Goal: Information Seeking & Learning: Understand process/instructions

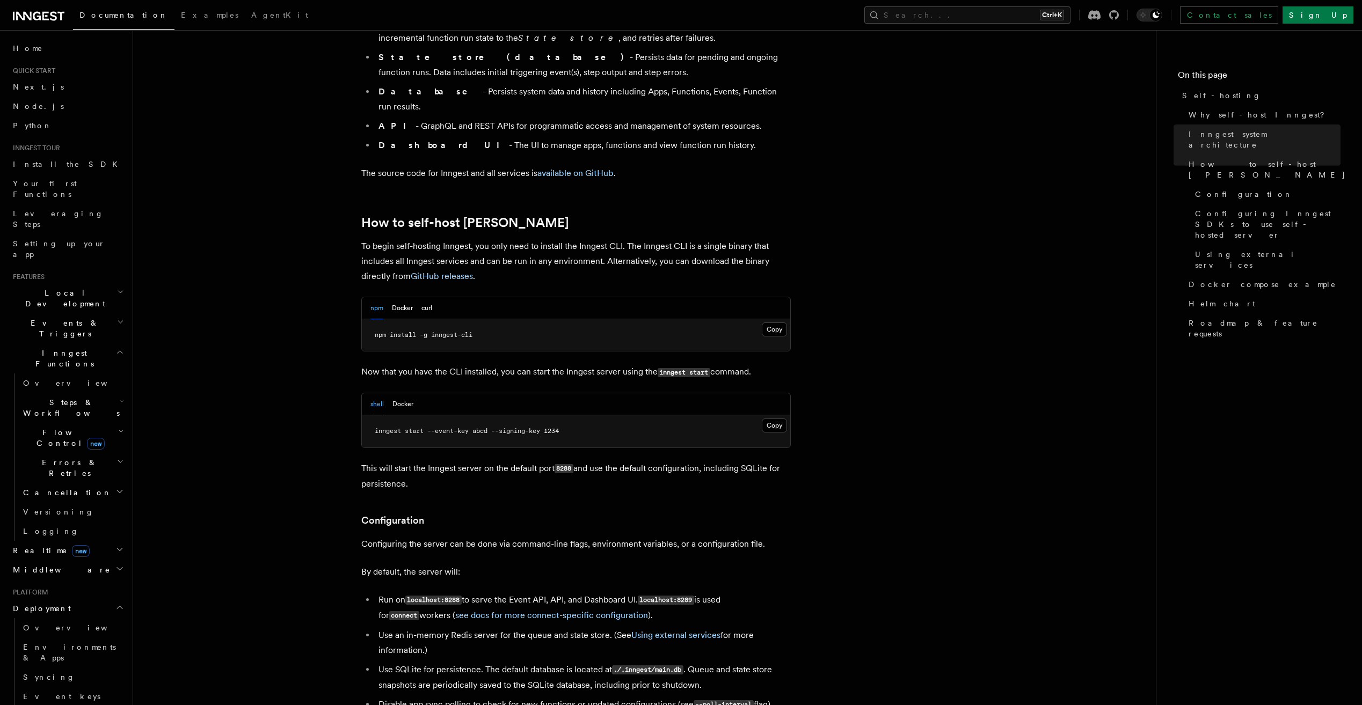
scroll to position [912, 0]
click at [391, 295] on div "npm Docker curl" at bounding box center [401, 306] width 62 height 22
click at [407, 295] on button "Docker" at bounding box center [402, 306] width 21 height 22
click at [776, 416] on button "Copy Copied" at bounding box center [774, 423] width 25 height 14
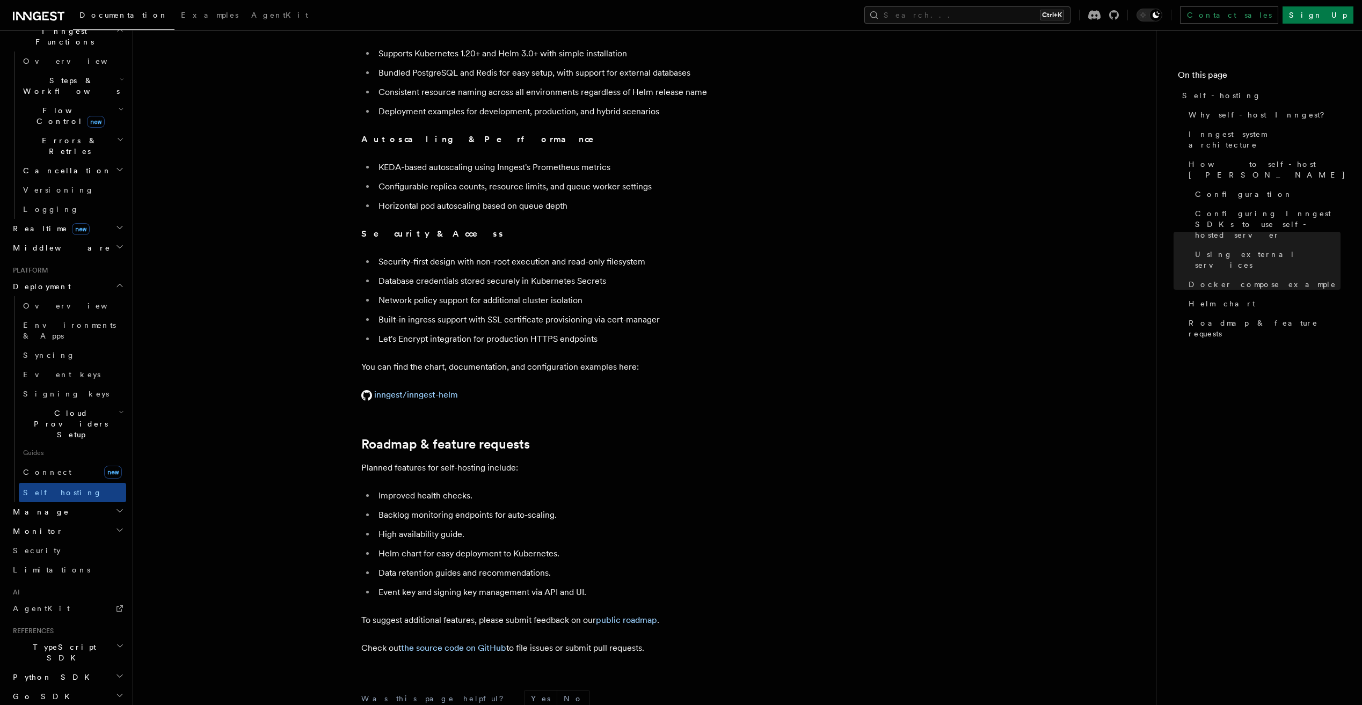
scroll to position [3916, 0]
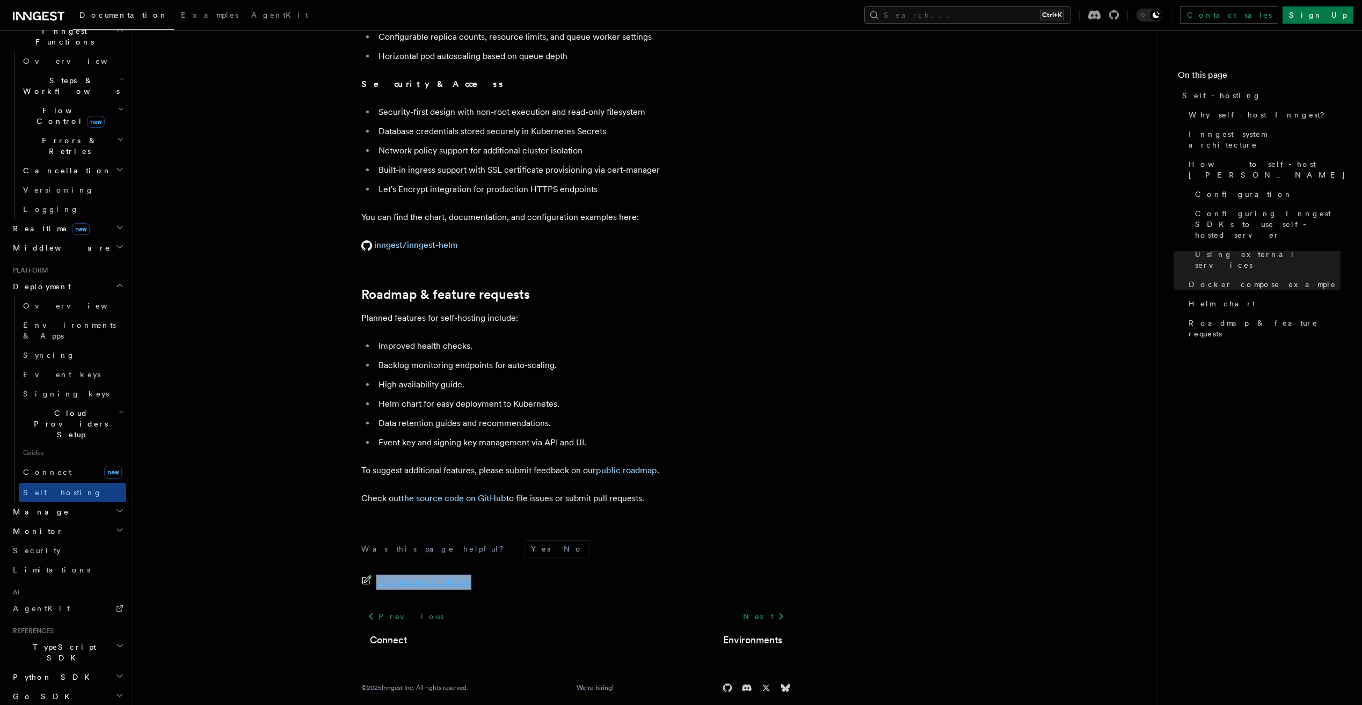
drag, startPoint x: 704, startPoint y: 495, endPoint x: 703, endPoint y: 533, distance: 38.1
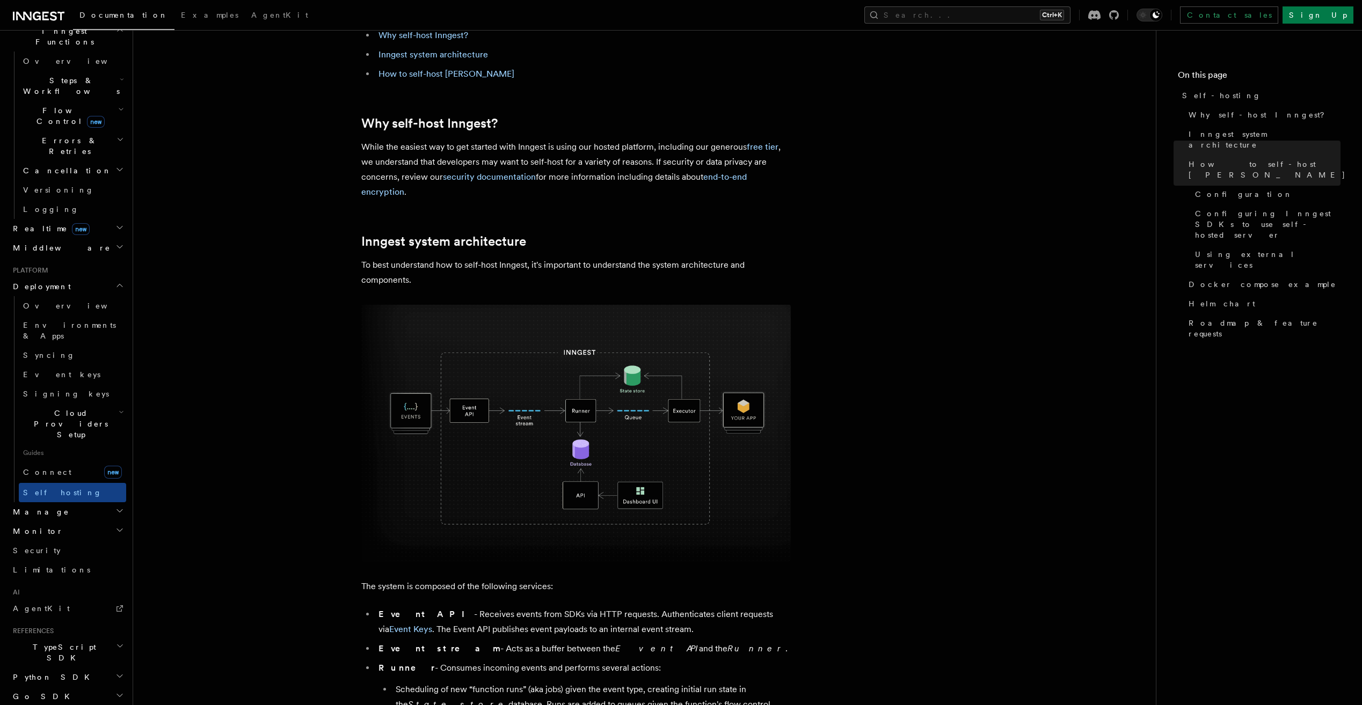
scroll to position [0, 0]
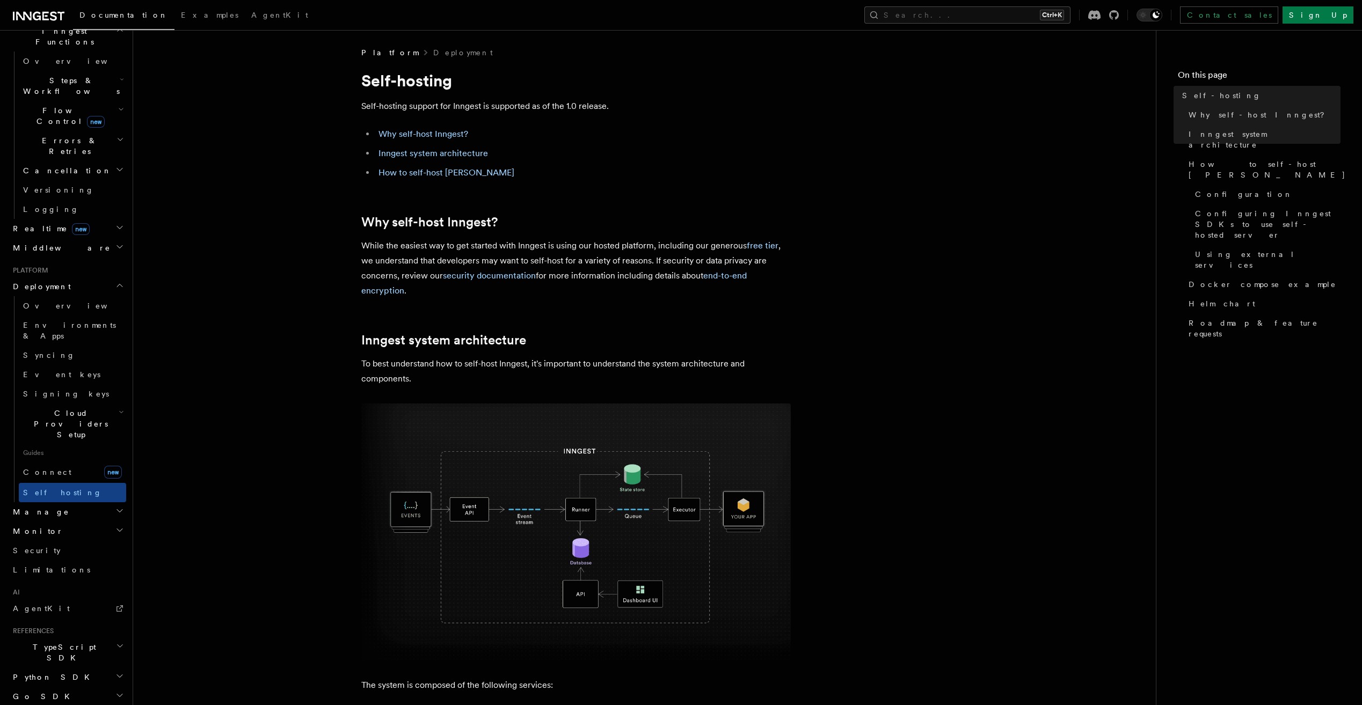
drag, startPoint x: 687, startPoint y: 486, endPoint x: 358, endPoint y: 82, distance: 520.7
drag, startPoint x: 358, startPoint y: 82, endPoint x: 376, endPoint y: 82, distance: 17.7
copy article "Self-hosting Self-hosting support for Inngest is supported as of the 1.0 releas…"
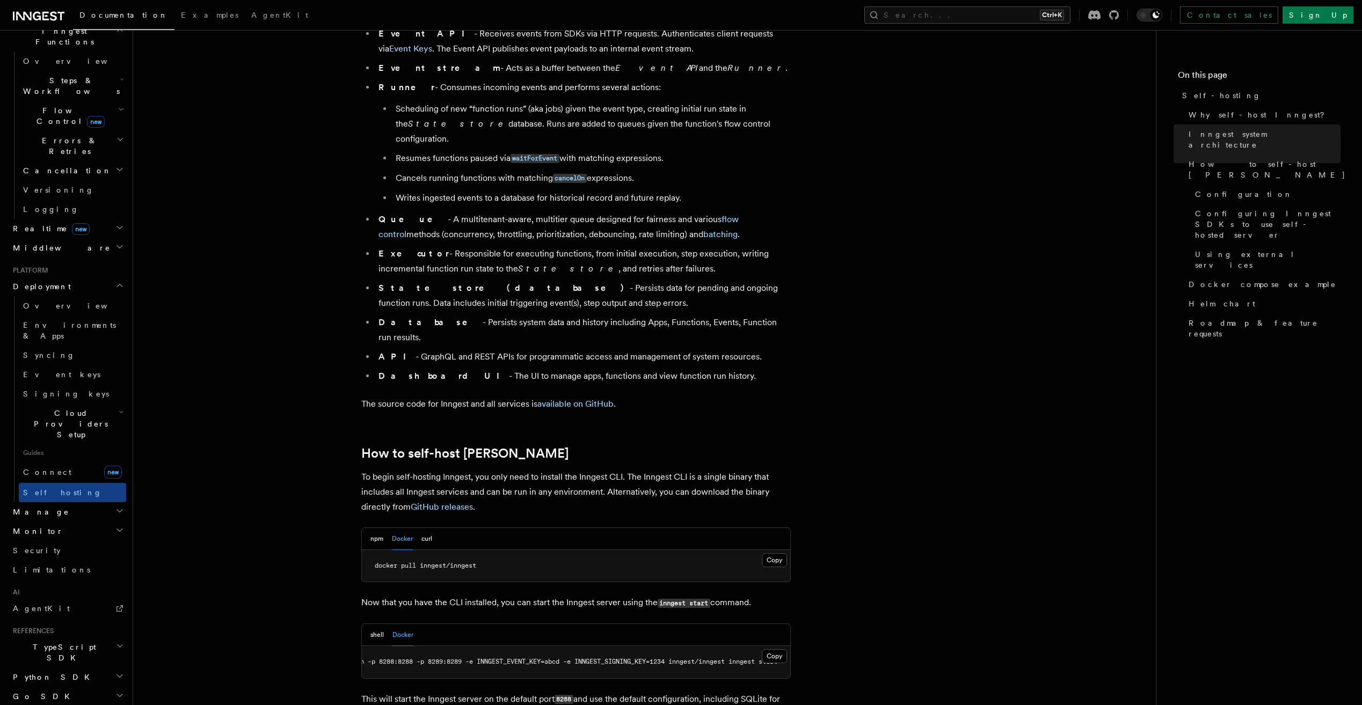
scroll to position [859, 0]
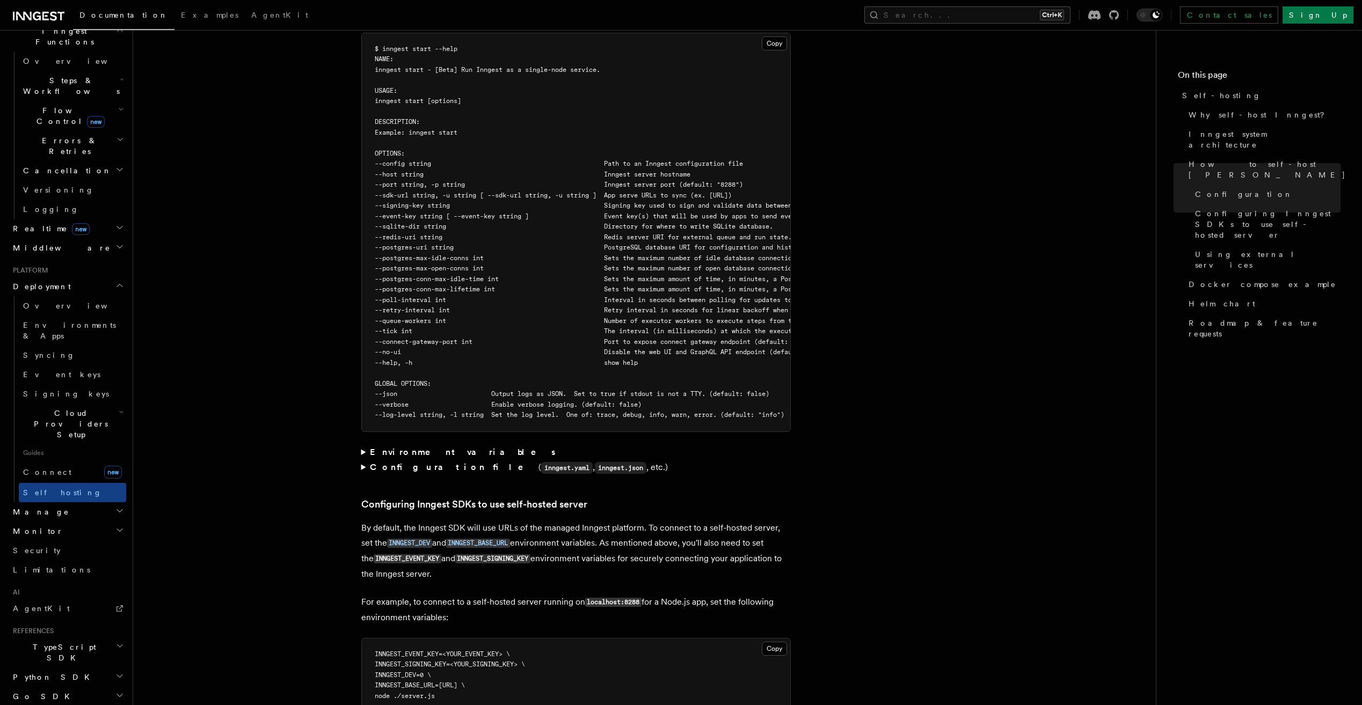
scroll to position [2040, 0]
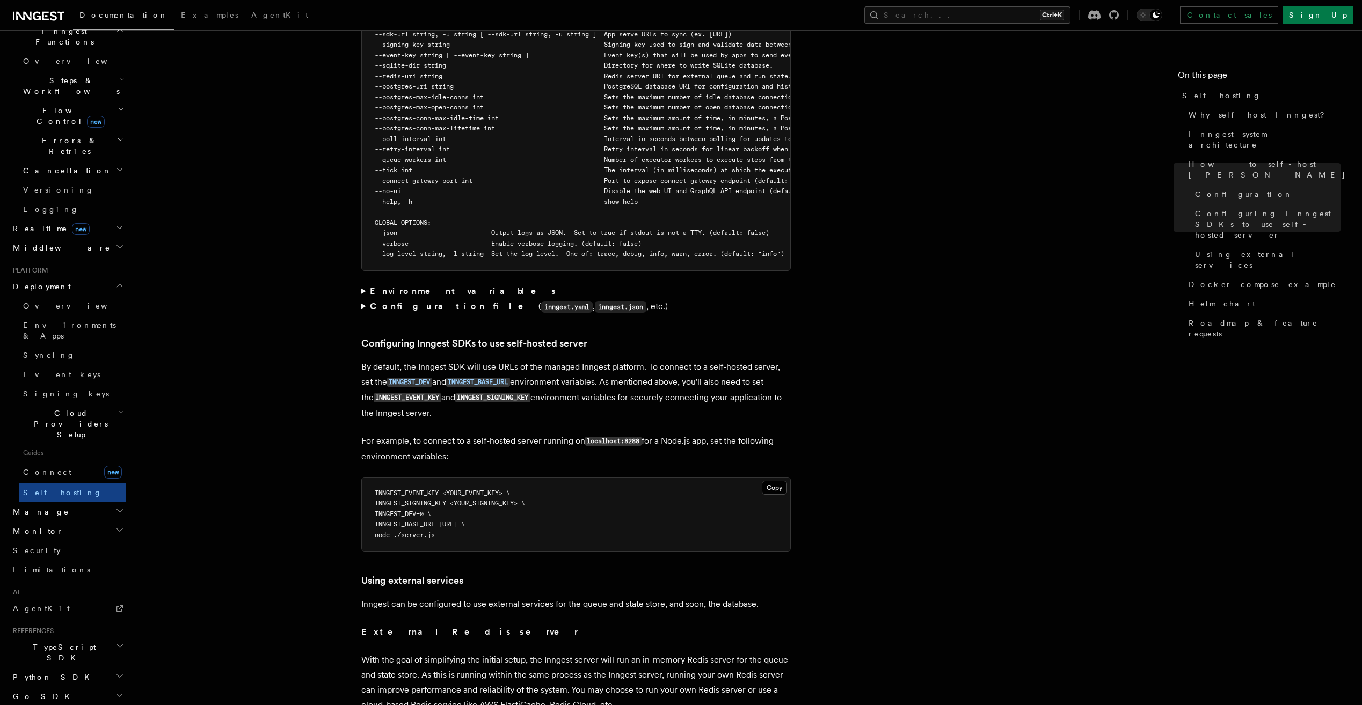
click at [362, 299] on summary "Configuration file ( inngest.yaml , inngest.json , etc.)" at bounding box center [575, 307] width 429 height 16
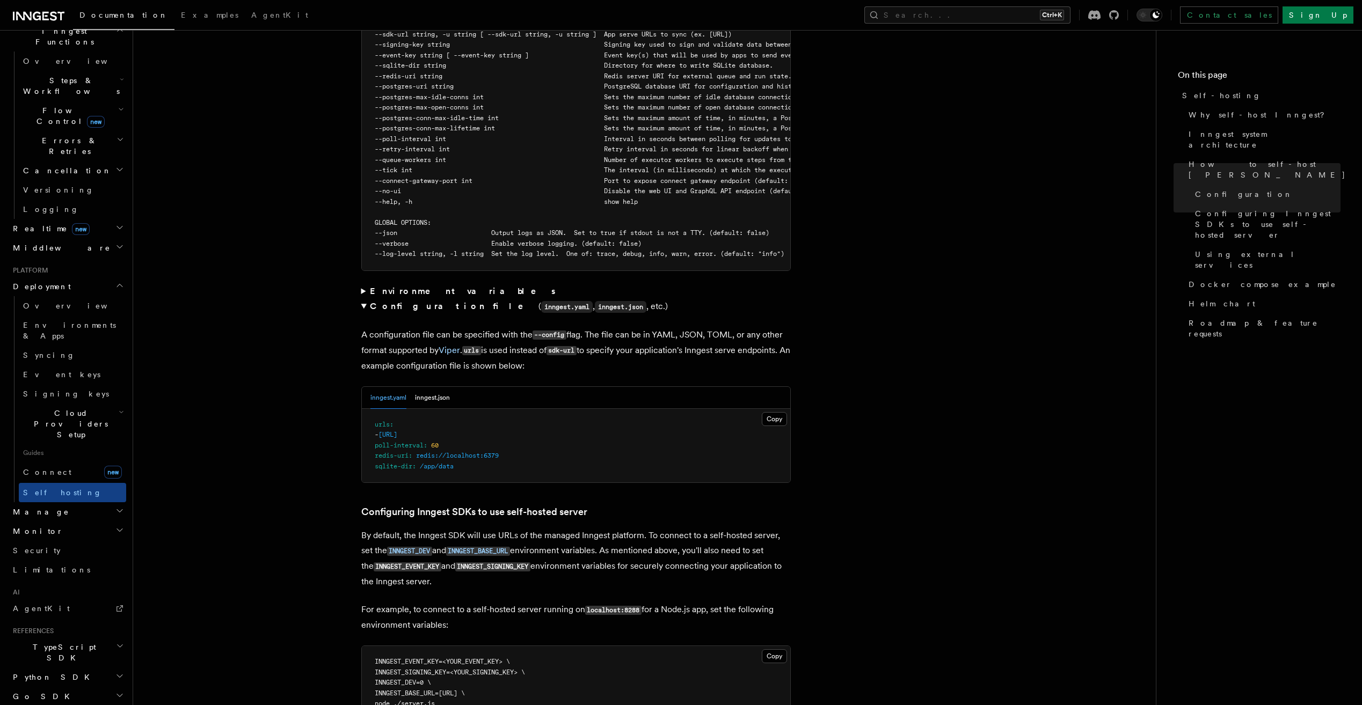
click at [362, 284] on summary "Environment variables" at bounding box center [575, 291] width 429 height 15
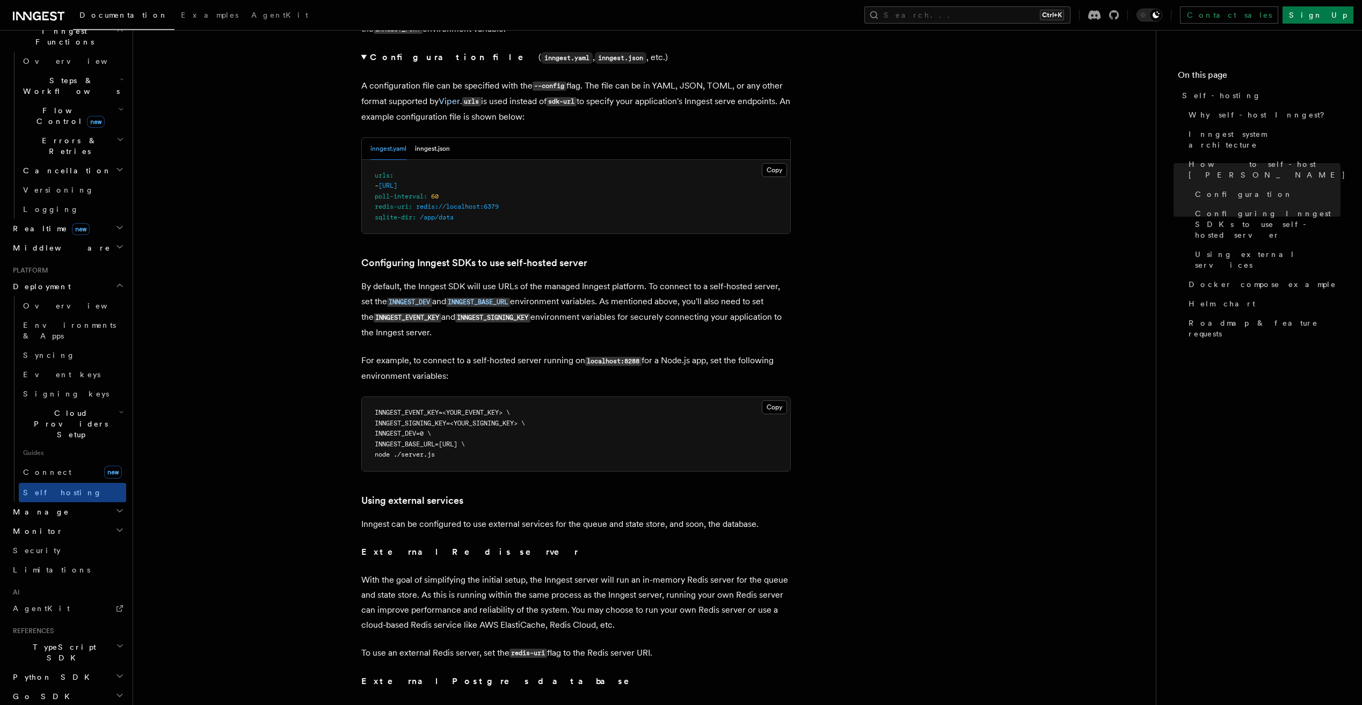
scroll to position [2362, 0]
click at [432, 137] on button "inngest.json" at bounding box center [432, 148] width 35 height 22
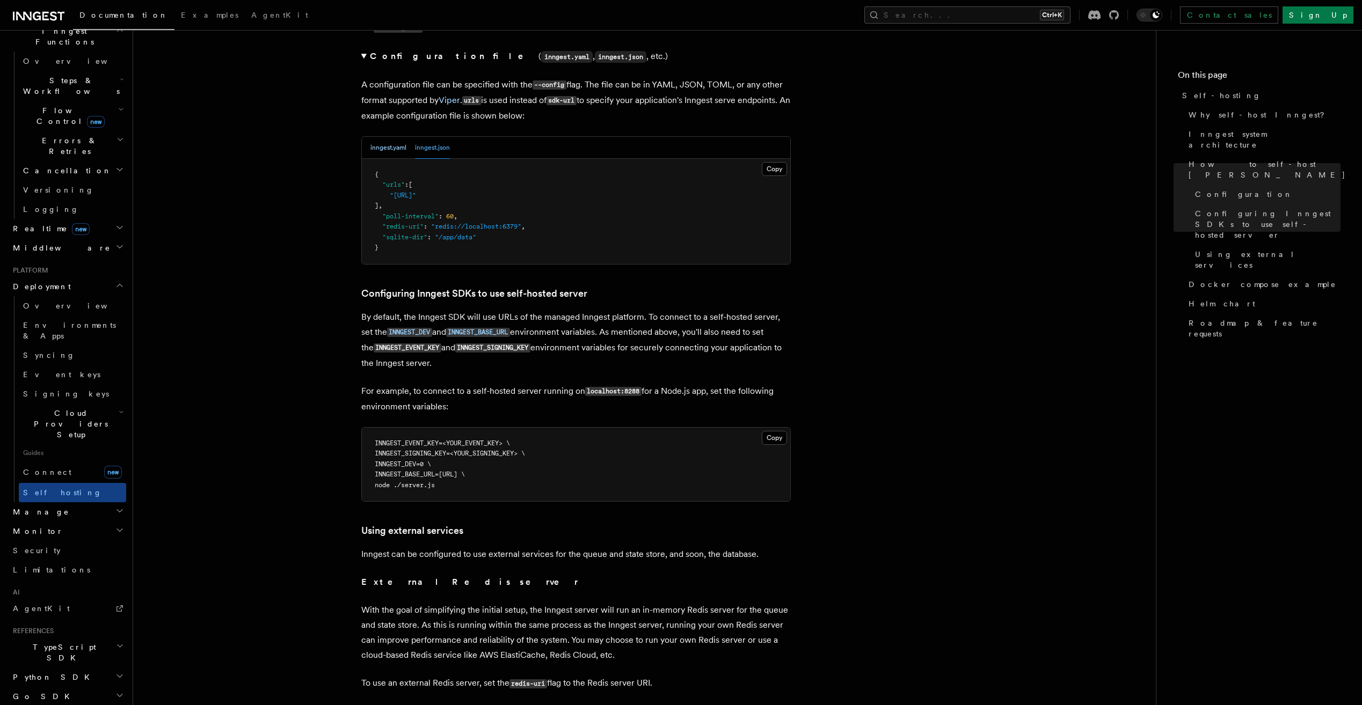
click at [388, 137] on button "inngest.yaml" at bounding box center [388, 148] width 36 height 22
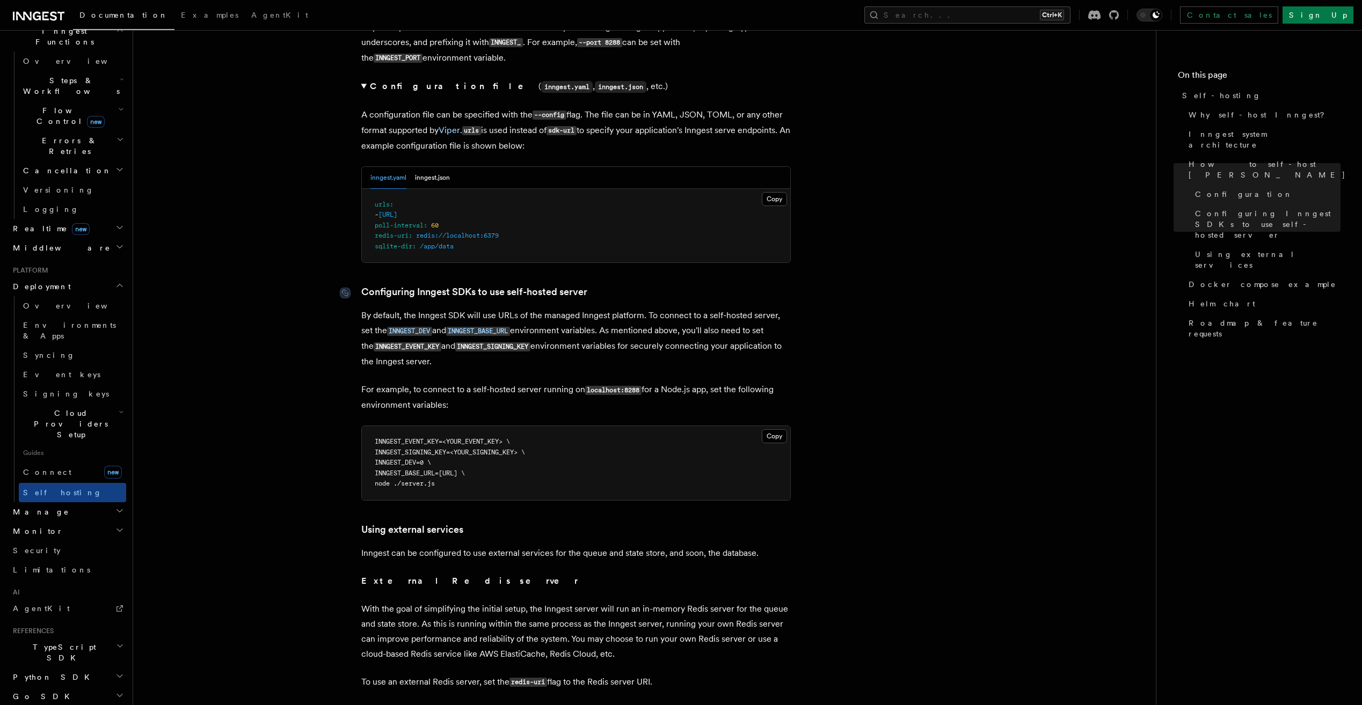
scroll to position [2254, 0]
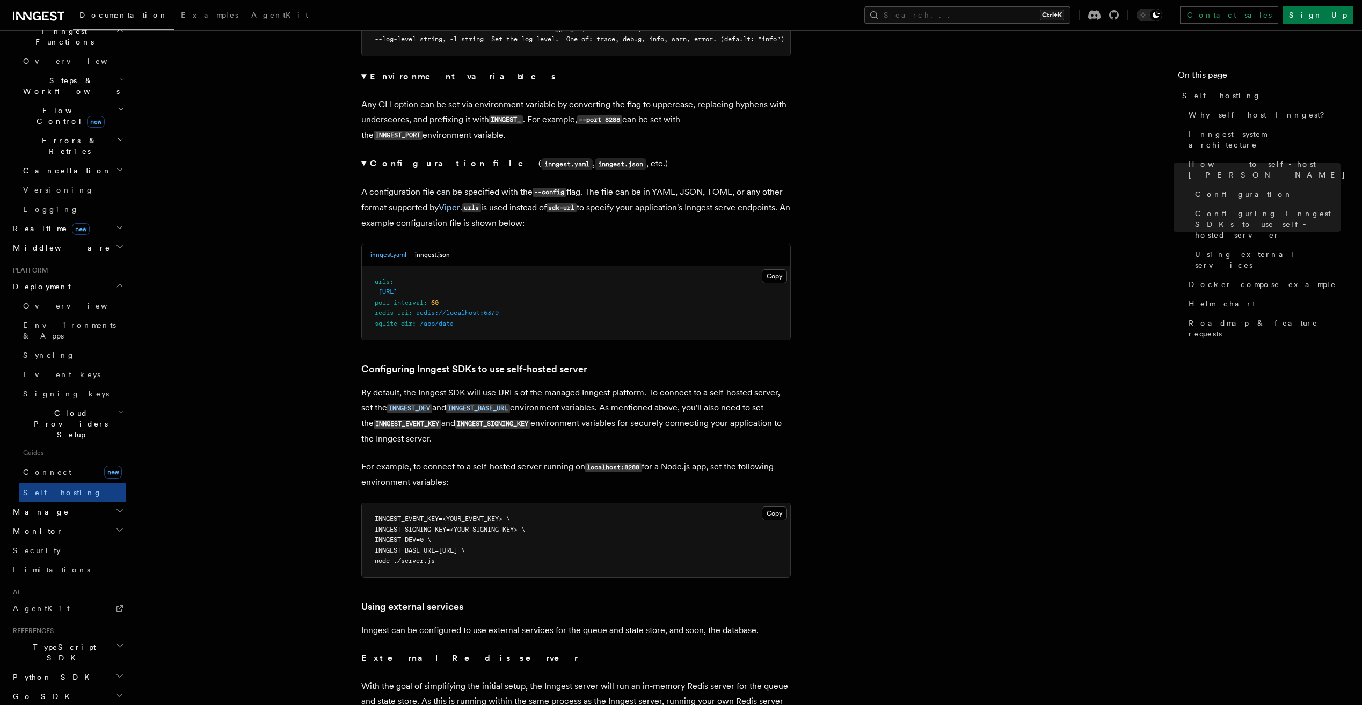
click at [356, 154] on article "Platform Deployment Self-hosting Self-hosting support for Inngest is supported …" at bounding box center [644, 207] width 988 height 4829
click at [364, 156] on summary "Configuration file ( inngest.yaml , inngest.json , etc.)" at bounding box center [575, 164] width 429 height 16
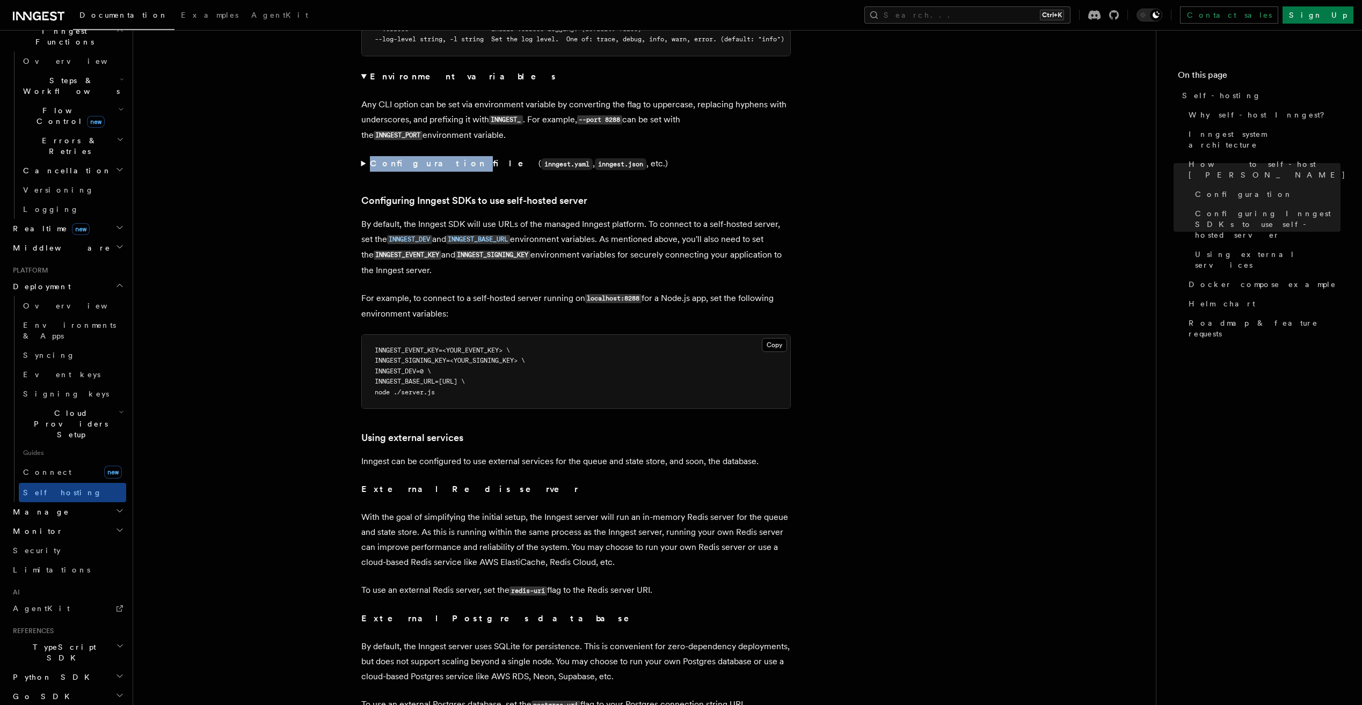
click at [364, 156] on summary "Configuration file ( inngest.yaml , inngest.json , etc.)" at bounding box center [575, 164] width 429 height 16
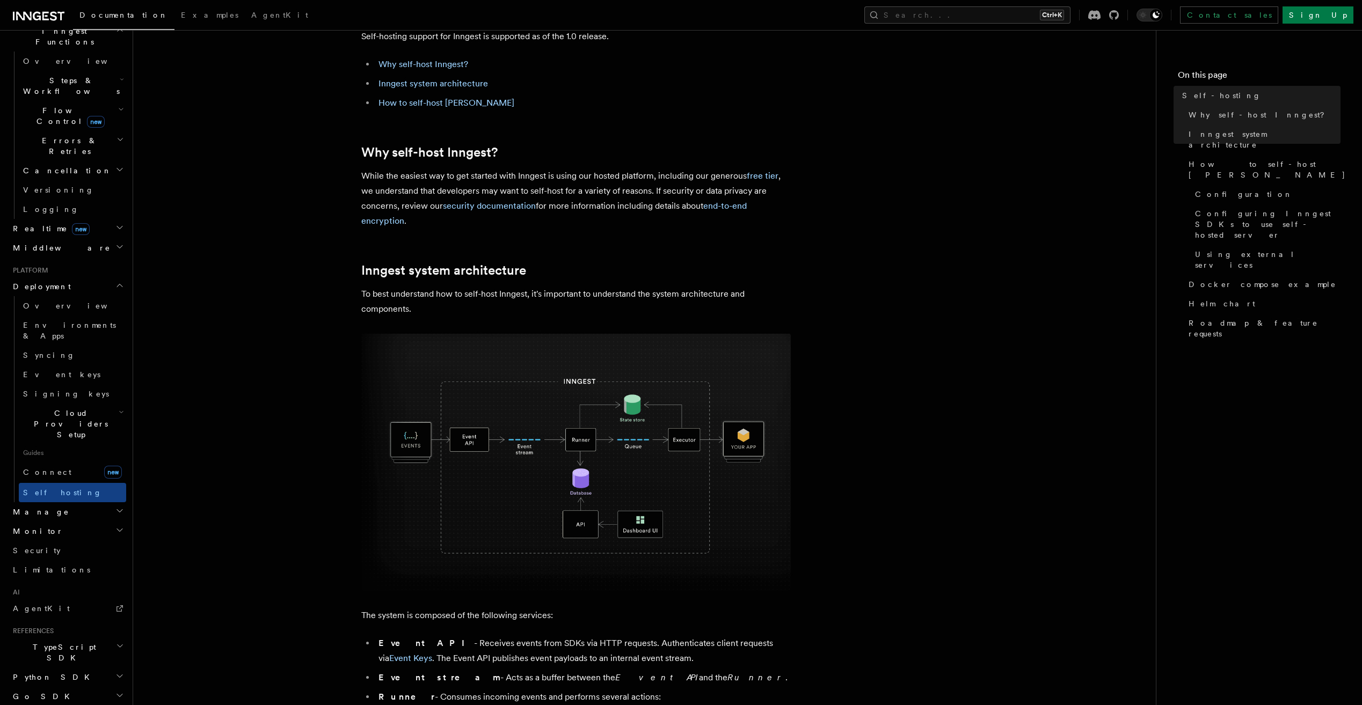
scroll to position [0, 0]
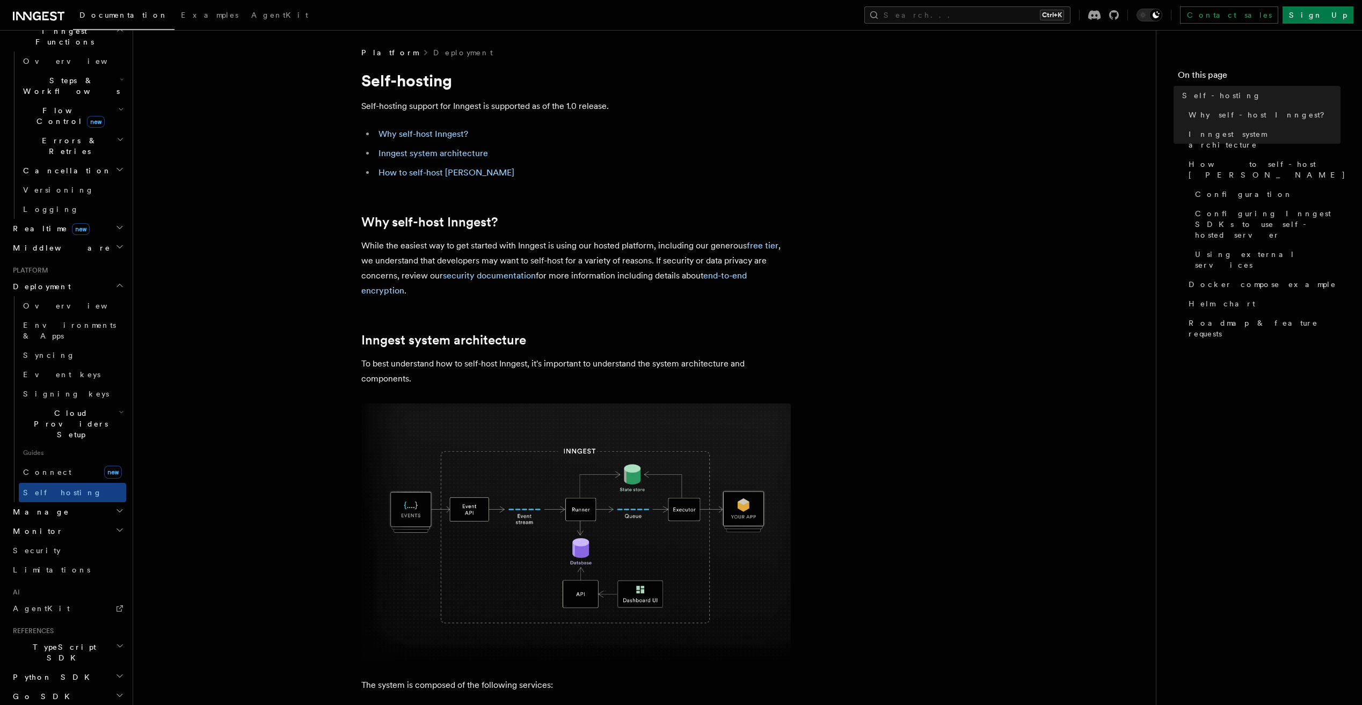
drag, startPoint x: 680, startPoint y: 489, endPoint x: 347, endPoint y: 71, distance: 534.3
drag, startPoint x: 346, startPoint y: 71, endPoint x: 371, endPoint y: 83, distance: 27.1
copy article "Self-hosting Self-hosting support for Inngest is supported as of the 1.0 releas…"
